Goal: Unclear

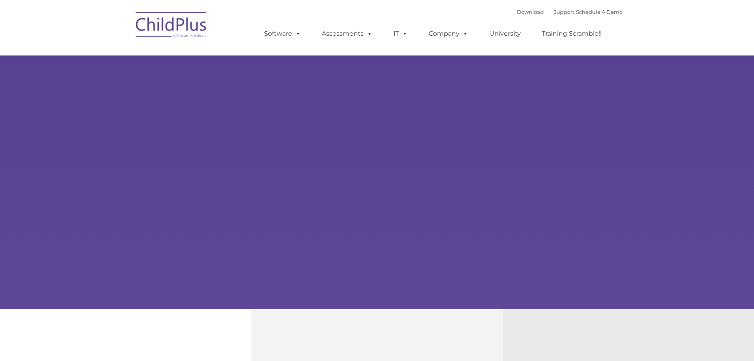
type input ""
select select "MEDIUM"
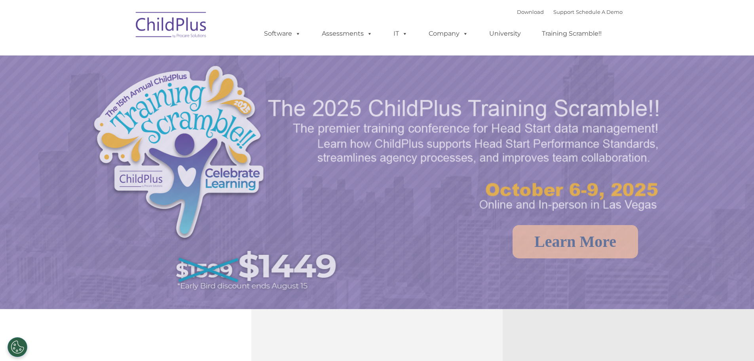
select select "MEDIUM"
